Goal: Information Seeking & Learning: Learn about a topic

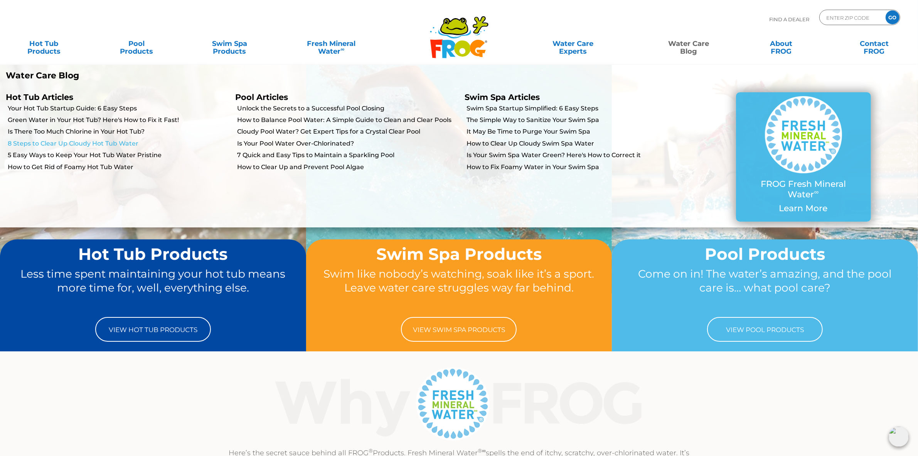
click at [118, 139] on link "8 Steps to Clear Up Cloudy Hot Tub Water" at bounding box center [119, 143] width 222 height 8
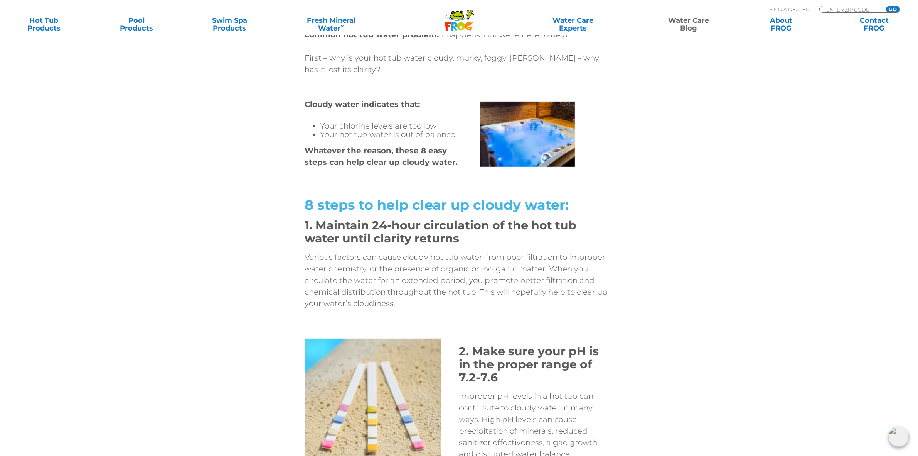
scroll to position [434, 0]
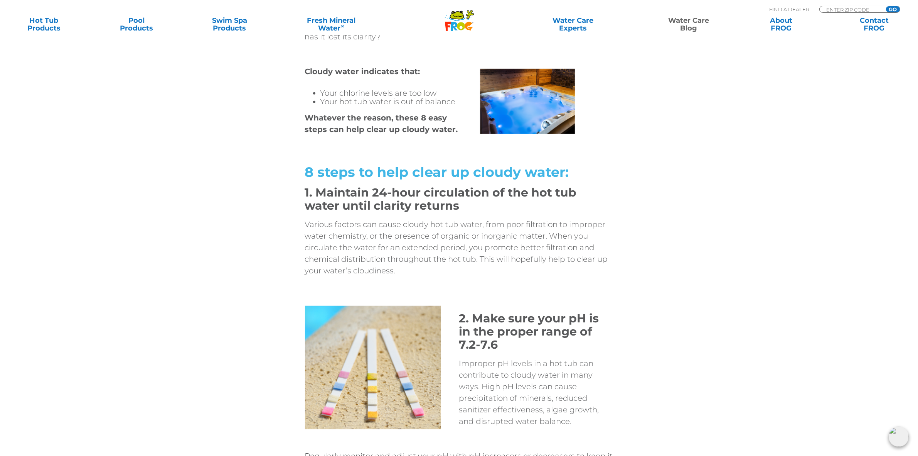
click at [464, 16] on icon at bounding box center [457, 15] width 14 height 9
